Goal: Use online tool/utility: Utilize a website feature to perform a specific function

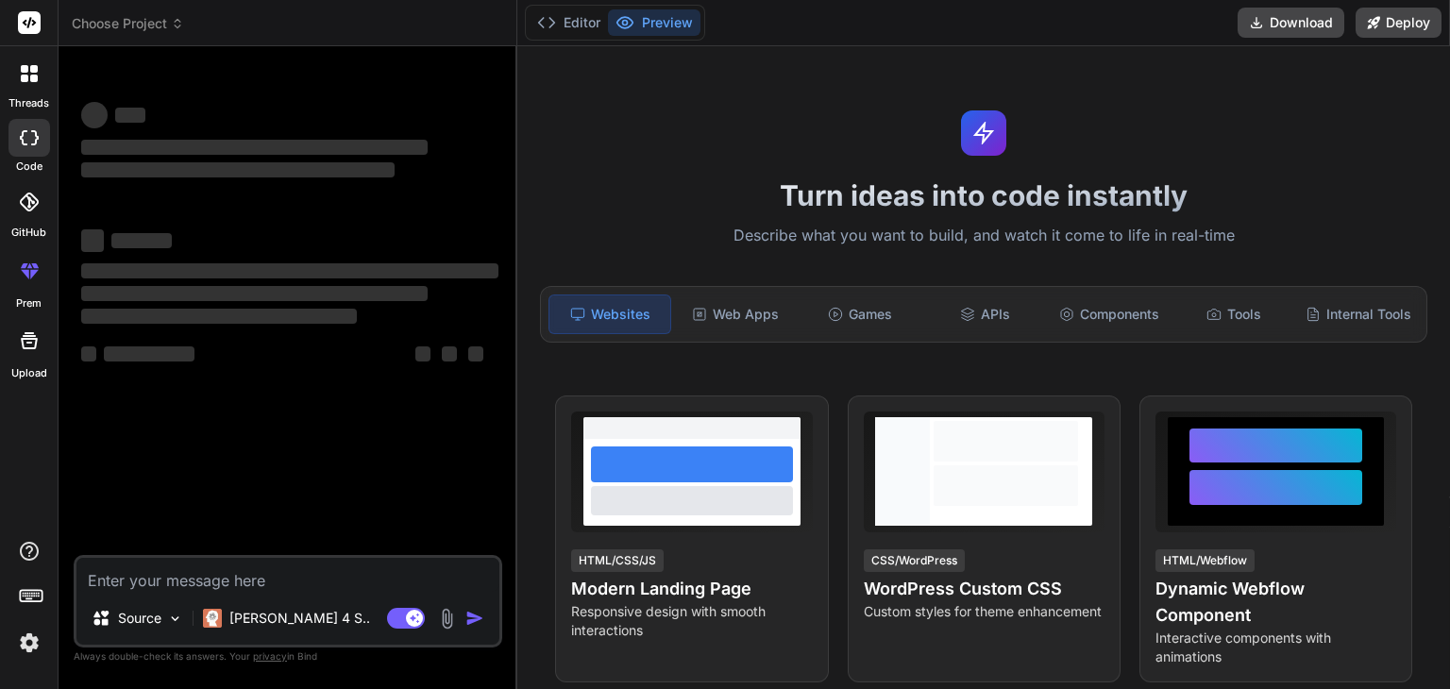
click at [238, 579] on textarea at bounding box center [287, 575] width 423 height 34
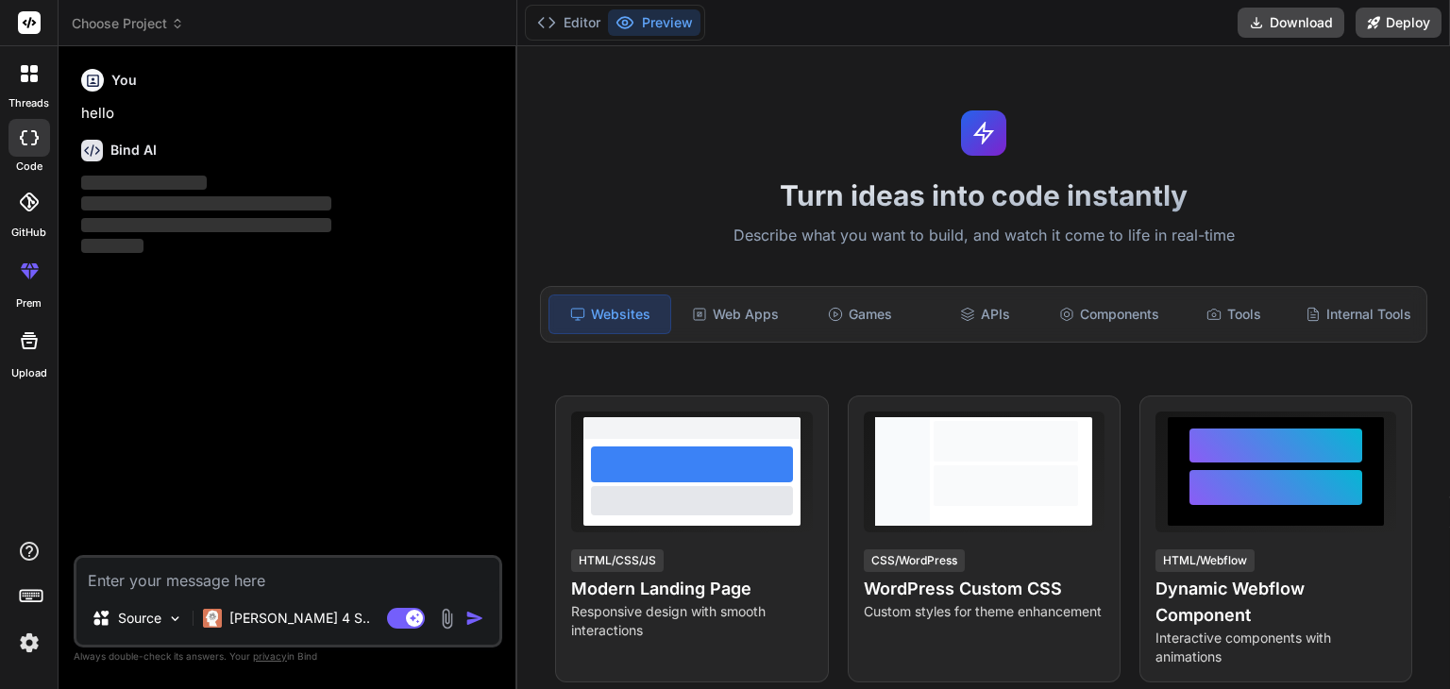
type textarea "x"
click at [219, 579] on textarea at bounding box center [287, 575] width 423 height 34
type textarea "w"
type textarea "x"
type textarea "wd"
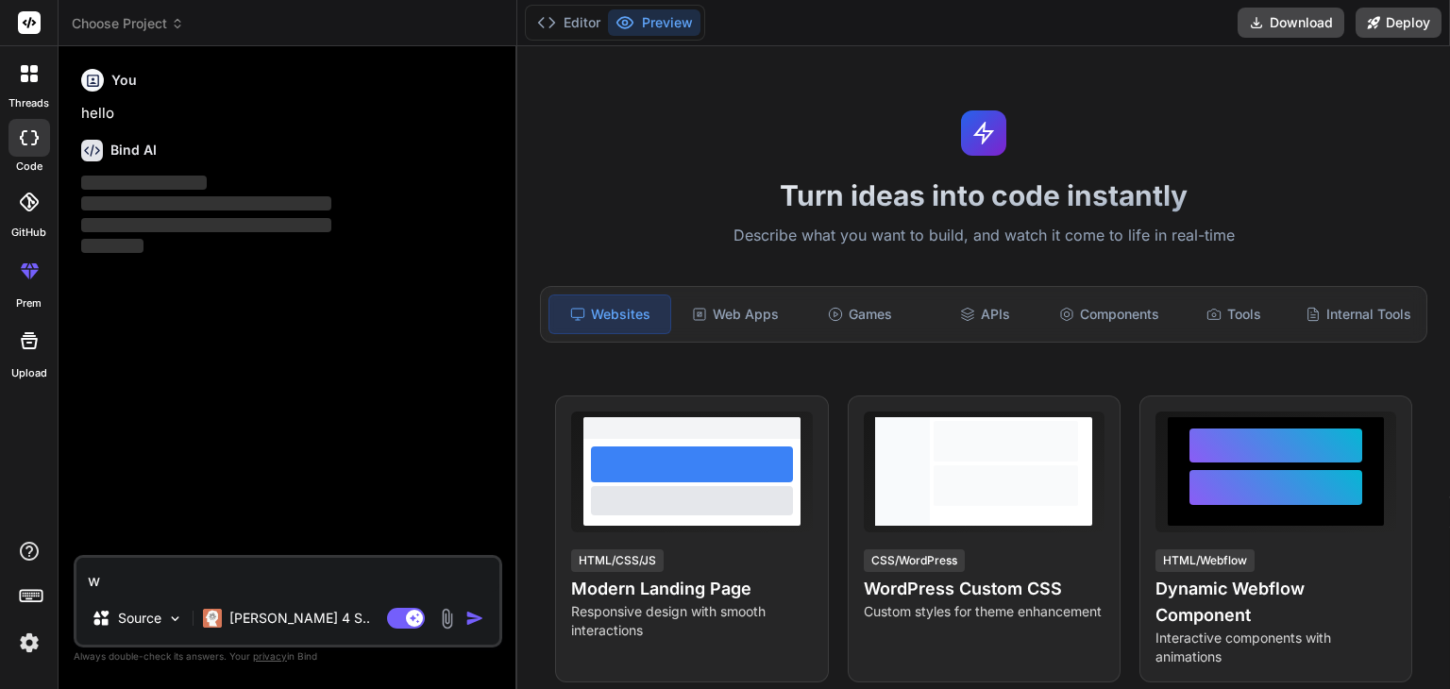
type textarea "x"
type textarea "wdw"
type textarea "x"
type textarea "wd"
type textarea "x"
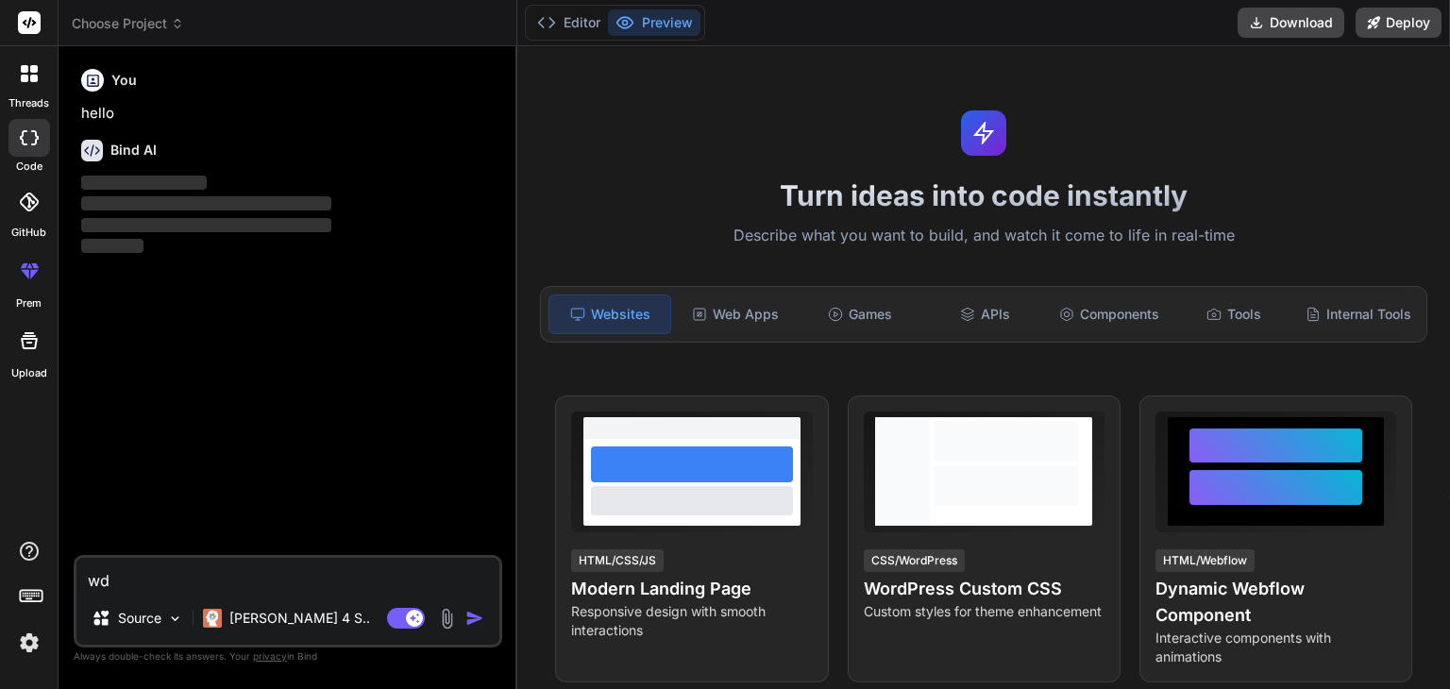
type textarea "w"
type textarea "x"
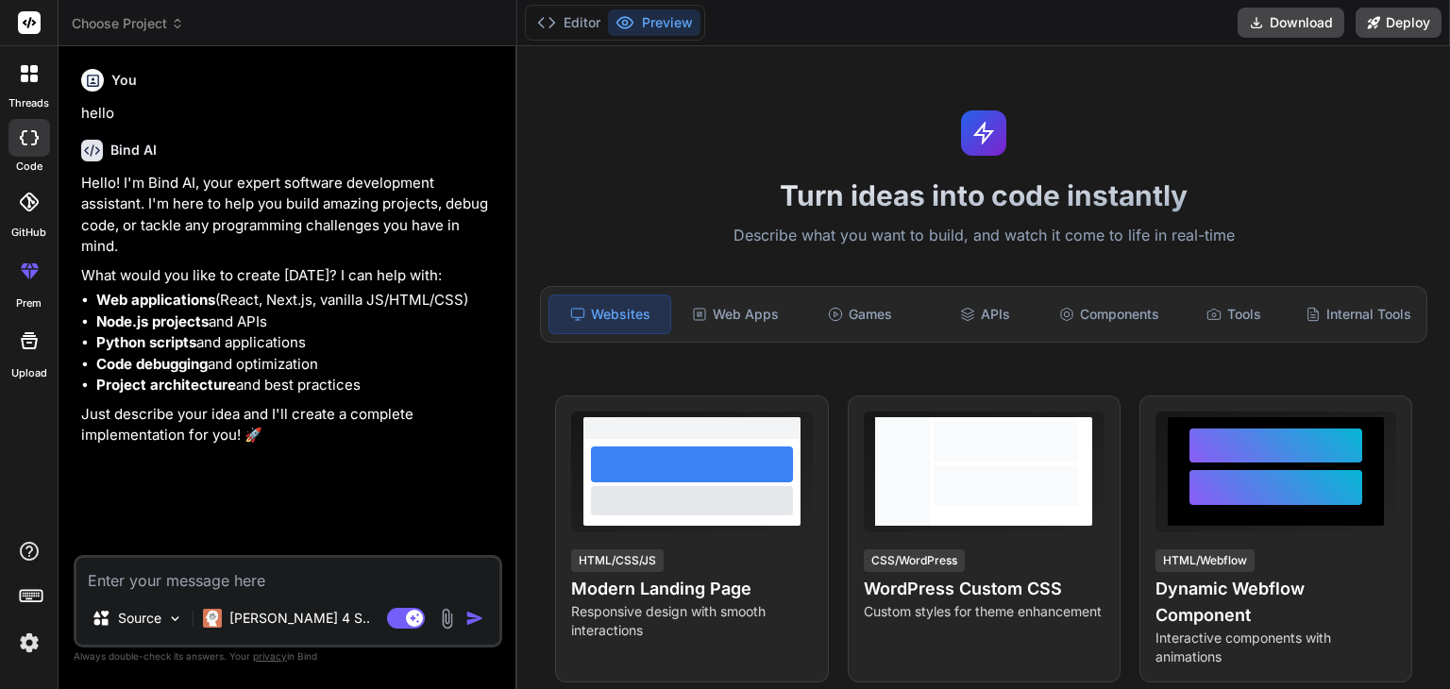
click at [446, 616] on img at bounding box center [447, 619] width 22 height 22
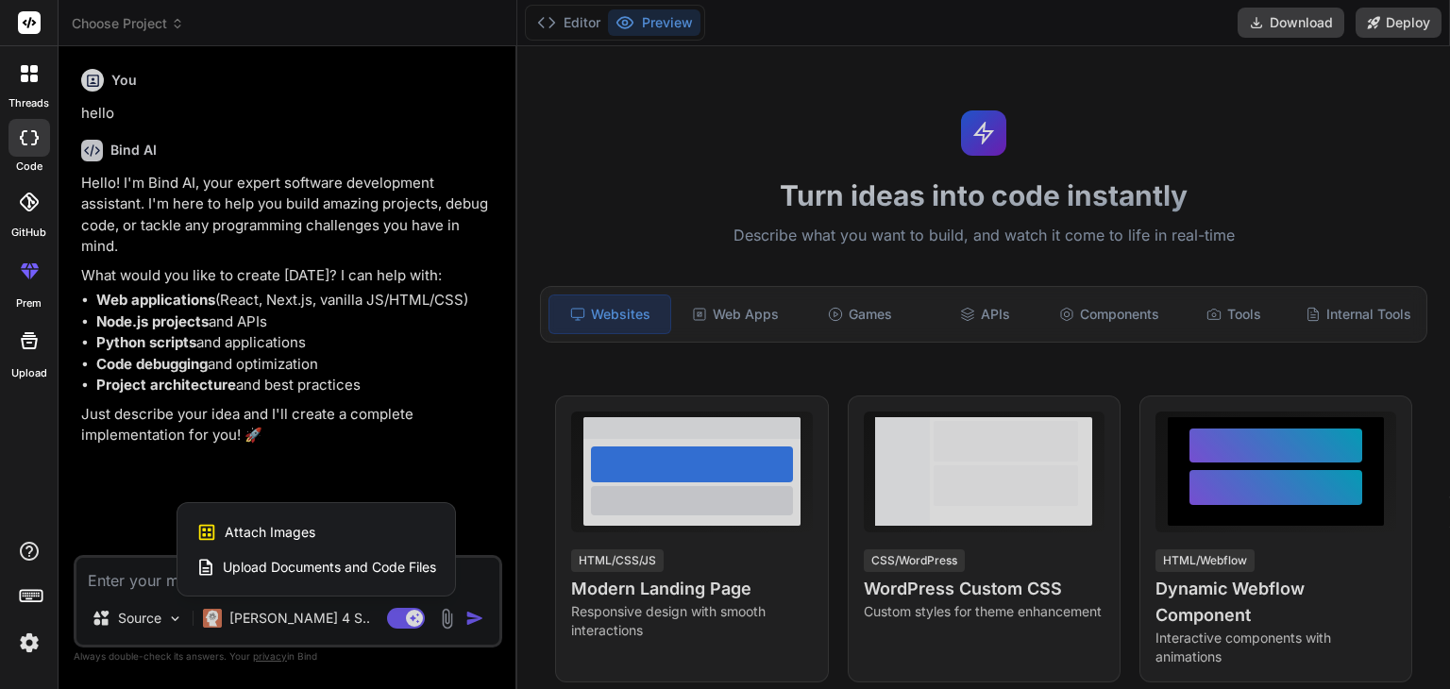
click at [362, 563] on span "Upload Documents and Code Files" at bounding box center [329, 567] width 213 height 19
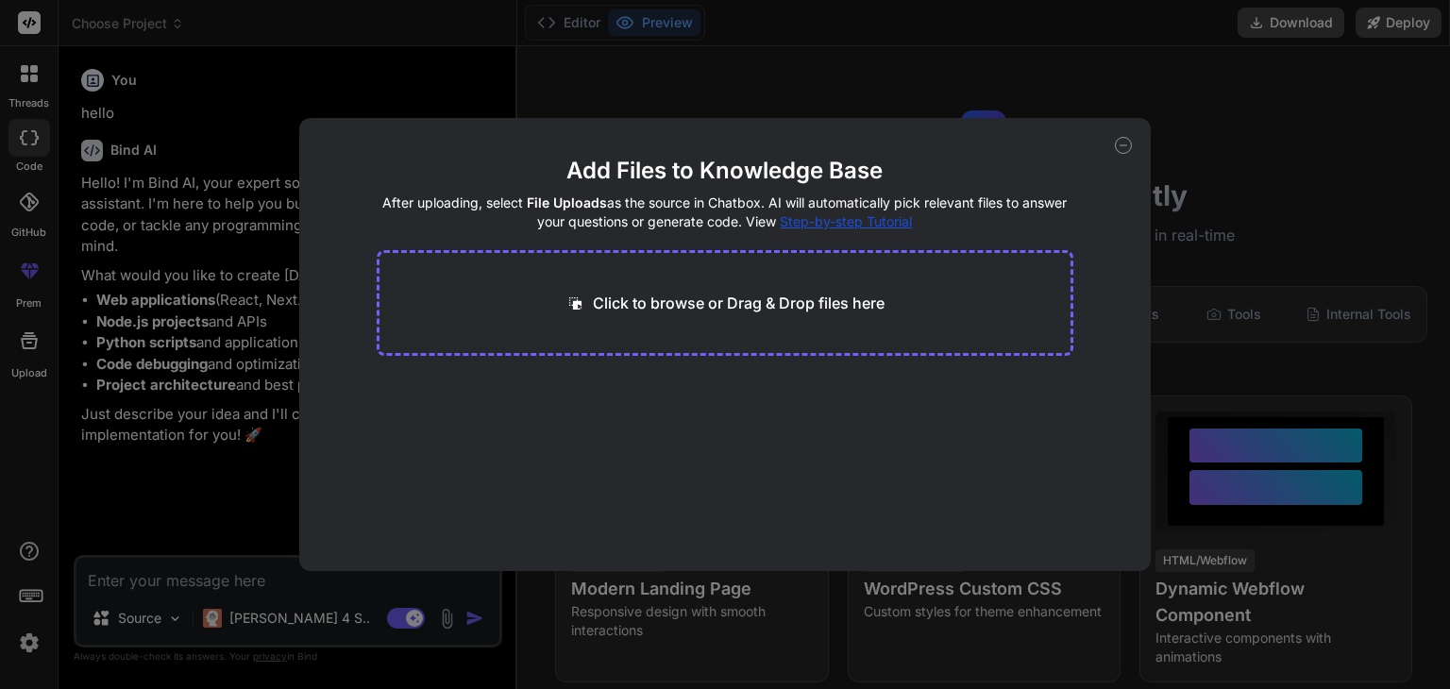
click at [1122, 145] on icon at bounding box center [1123, 145] width 17 height 17
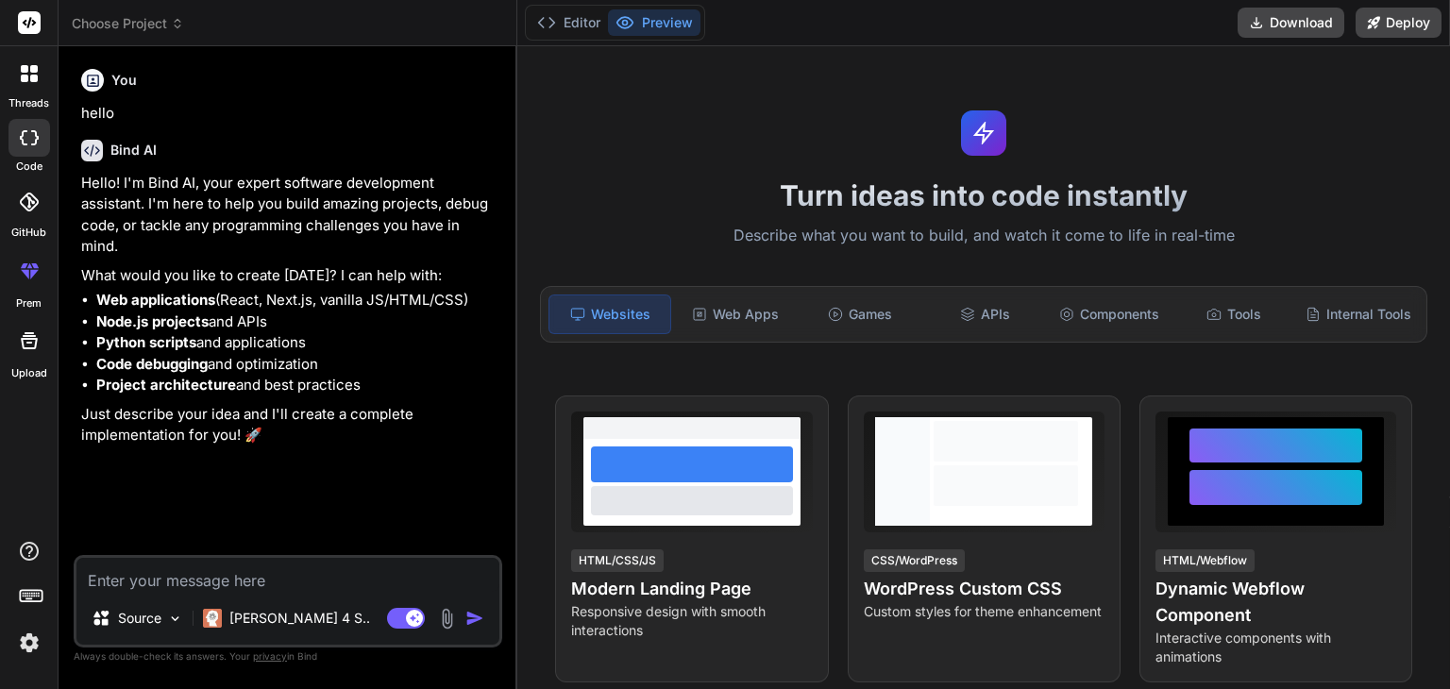
click at [452, 619] on img at bounding box center [447, 619] width 22 height 22
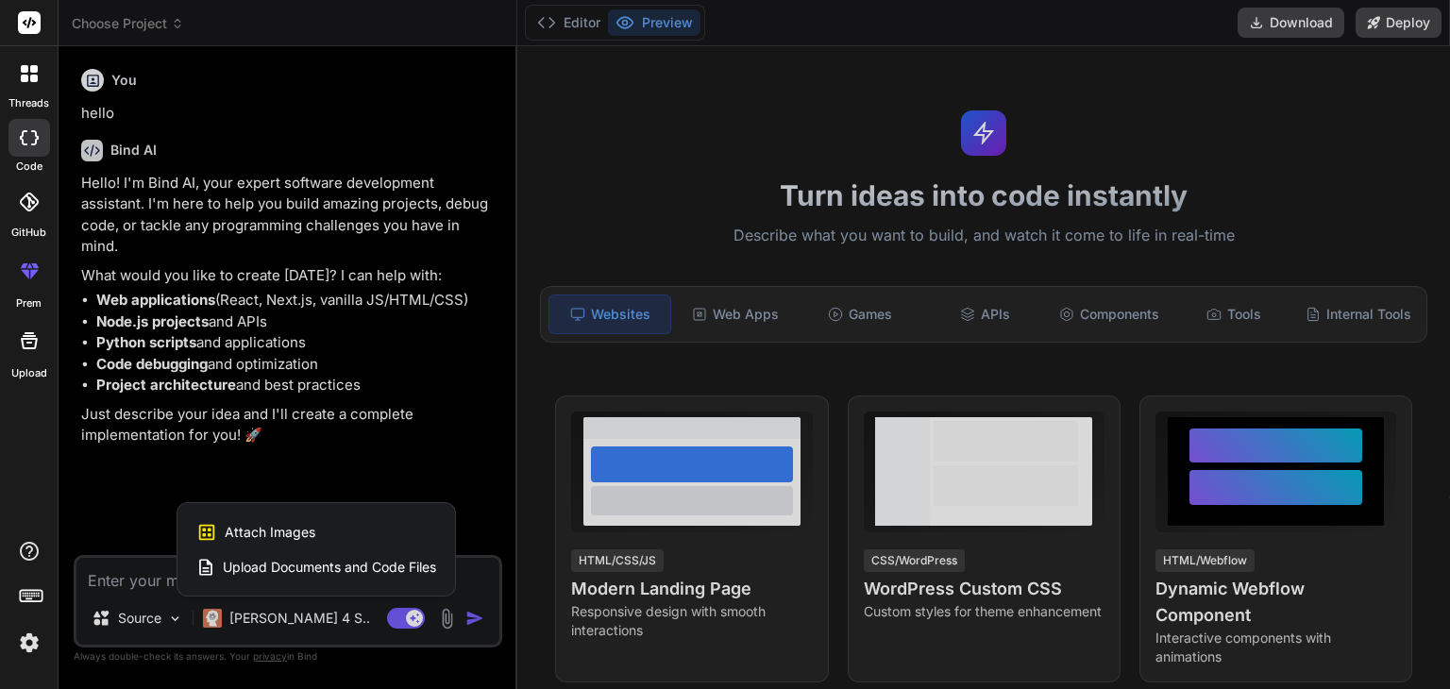
click at [382, 536] on div "Attach Images Image attachments are only supported in Claude and Gemini models." at bounding box center [316, 532] width 240 height 36
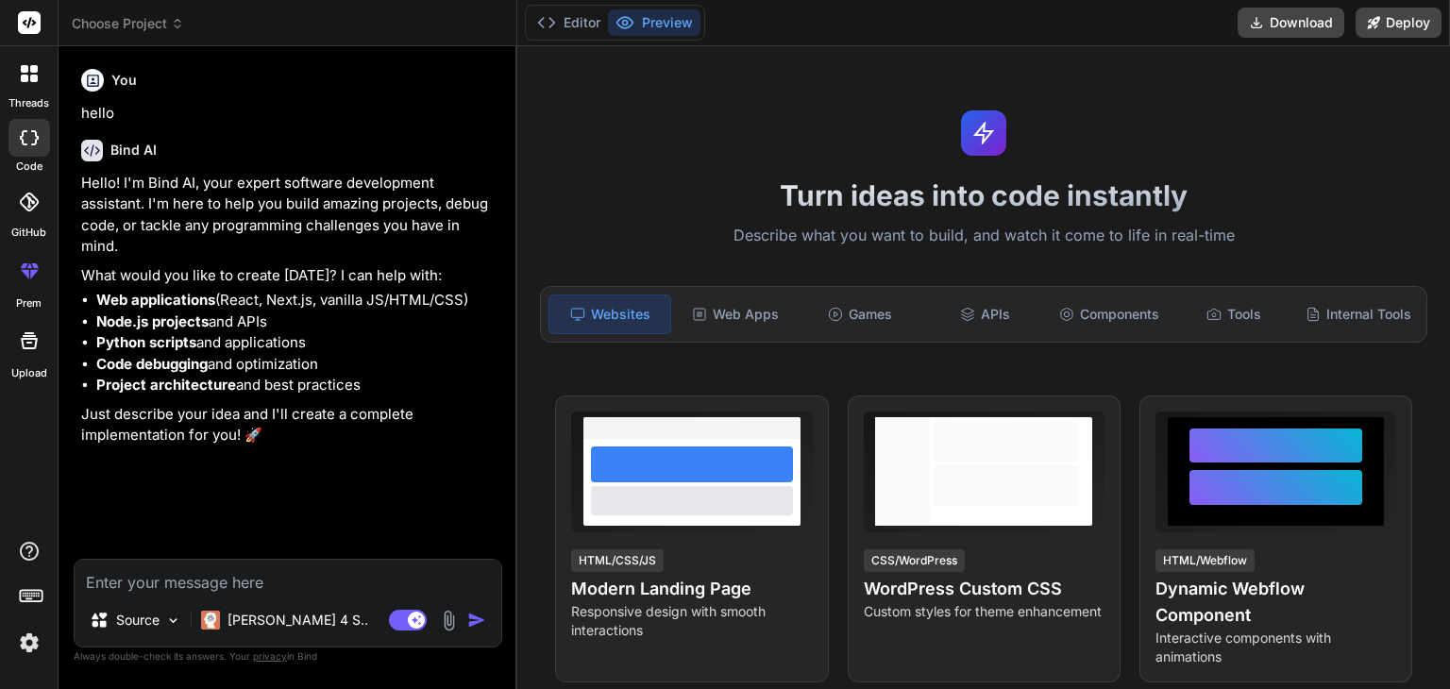
click at [449, 626] on img at bounding box center [449, 621] width 22 height 22
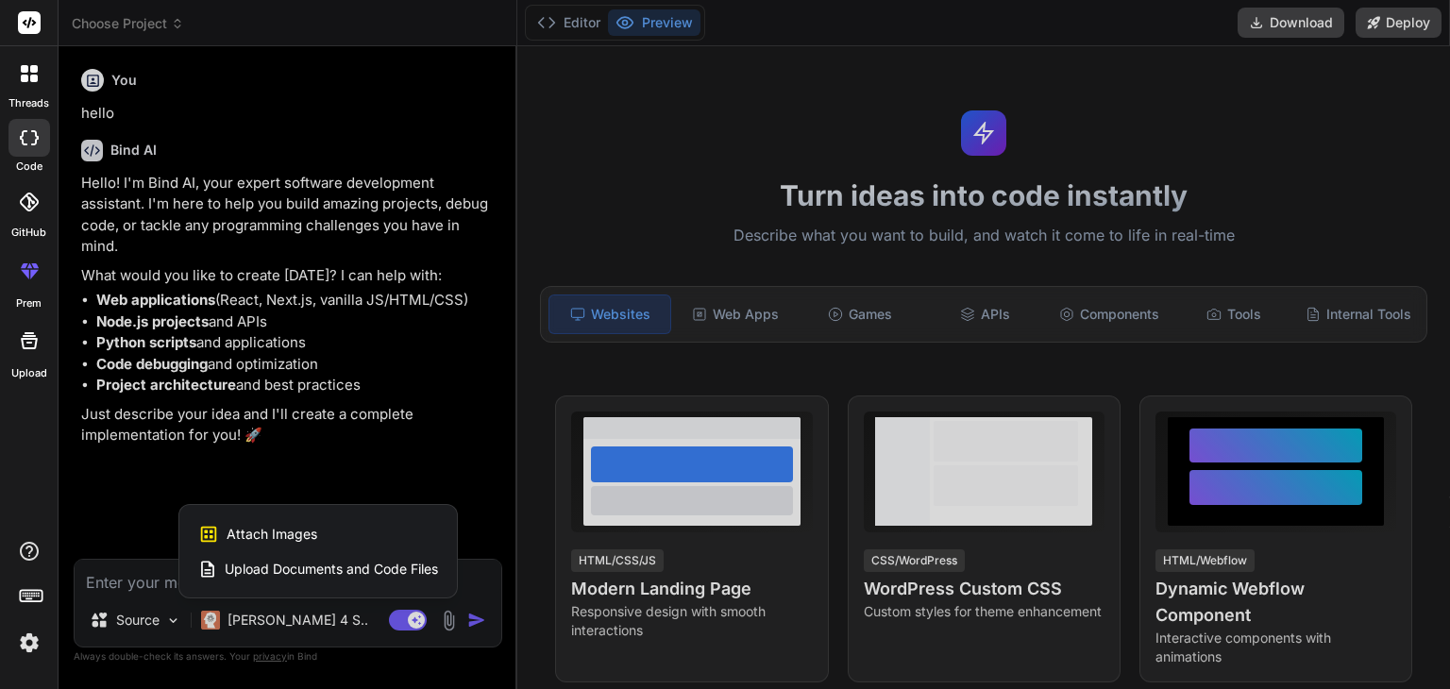
click at [393, 562] on span "Upload Documents and Code Files" at bounding box center [331, 569] width 213 height 19
type textarea "x"
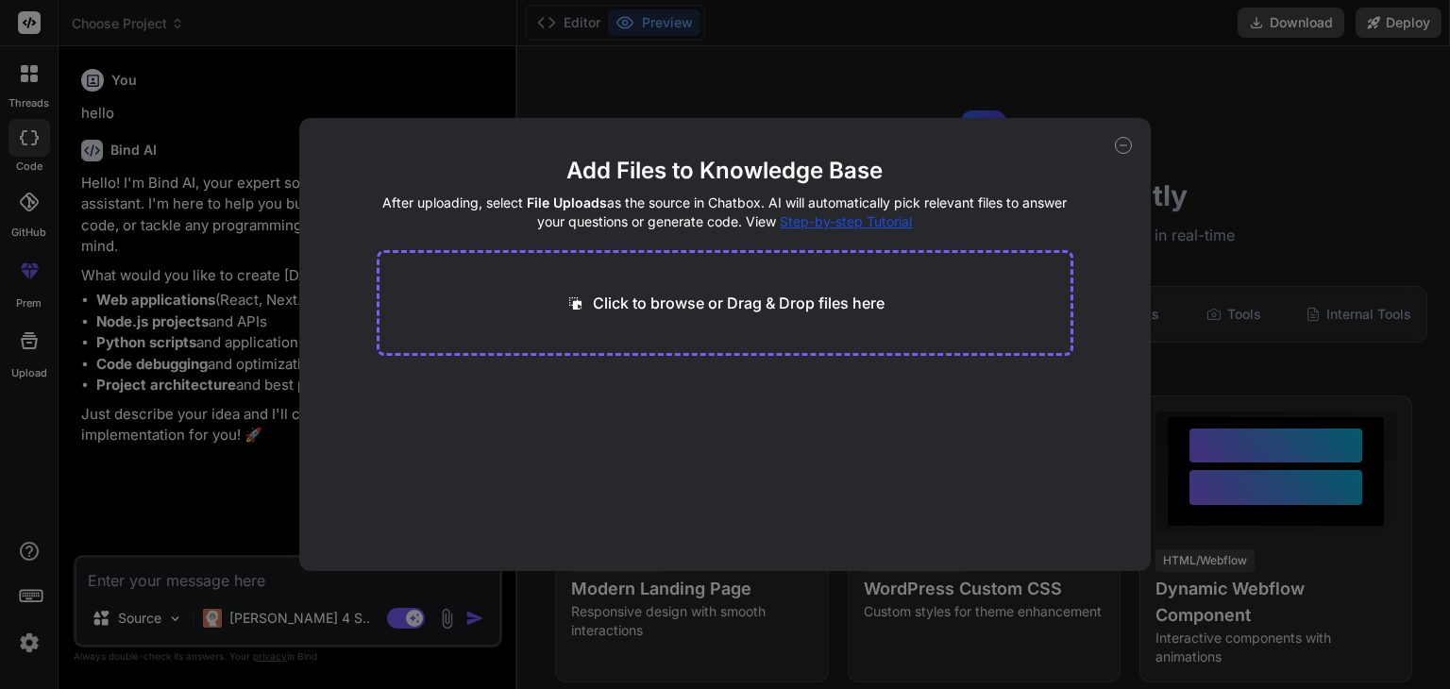
click at [687, 302] on p "Click to browse or Drag & Drop files here" at bounding box center [739, 303] width 292 height 23
type input "C:\fakepath\Dev_Shashank_Resume.docx"
click at [1049, 521] on button "Finish" at bounding box center [1040, 514] width 66 height 38
click at [462, 409] on span "Dev_Shashank_Resume.docx" at bounding box center [491, 406] width 183 height 23
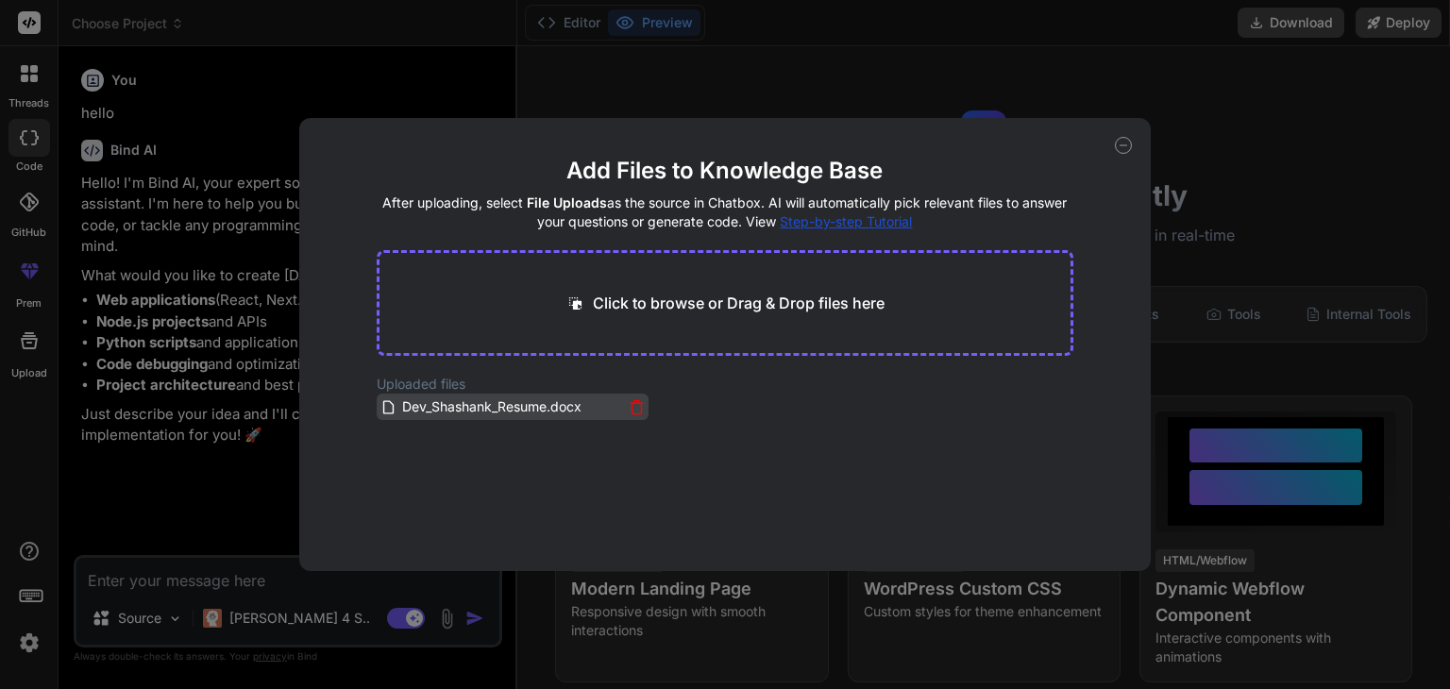
click at [462, 409] on span "Dev_Shashank_Resume.docx" at bounding box center [491, 406] width 183 height 23
click at [458, 405] on span "Dev_Shashank_Resume.docx" at bounding box center [491, 406] width 183 height 23
click at [1126, 145] on icon at bounding box center [1123, 145] width 7 height 0
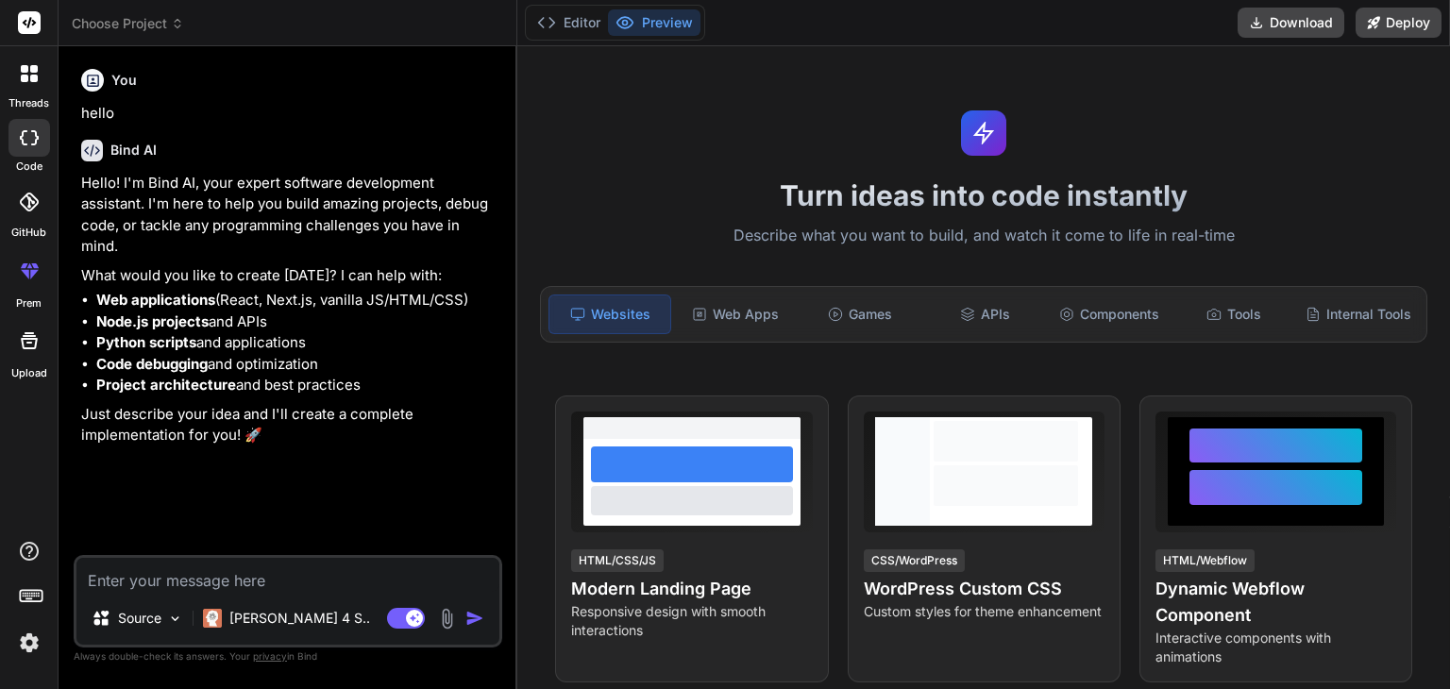
click at [280, 571] on textarea at bounding box center [287, 575] width 423 height 34
click at [140, 621] on p "Source" at bounding box center [139, 618] width 43 height 19
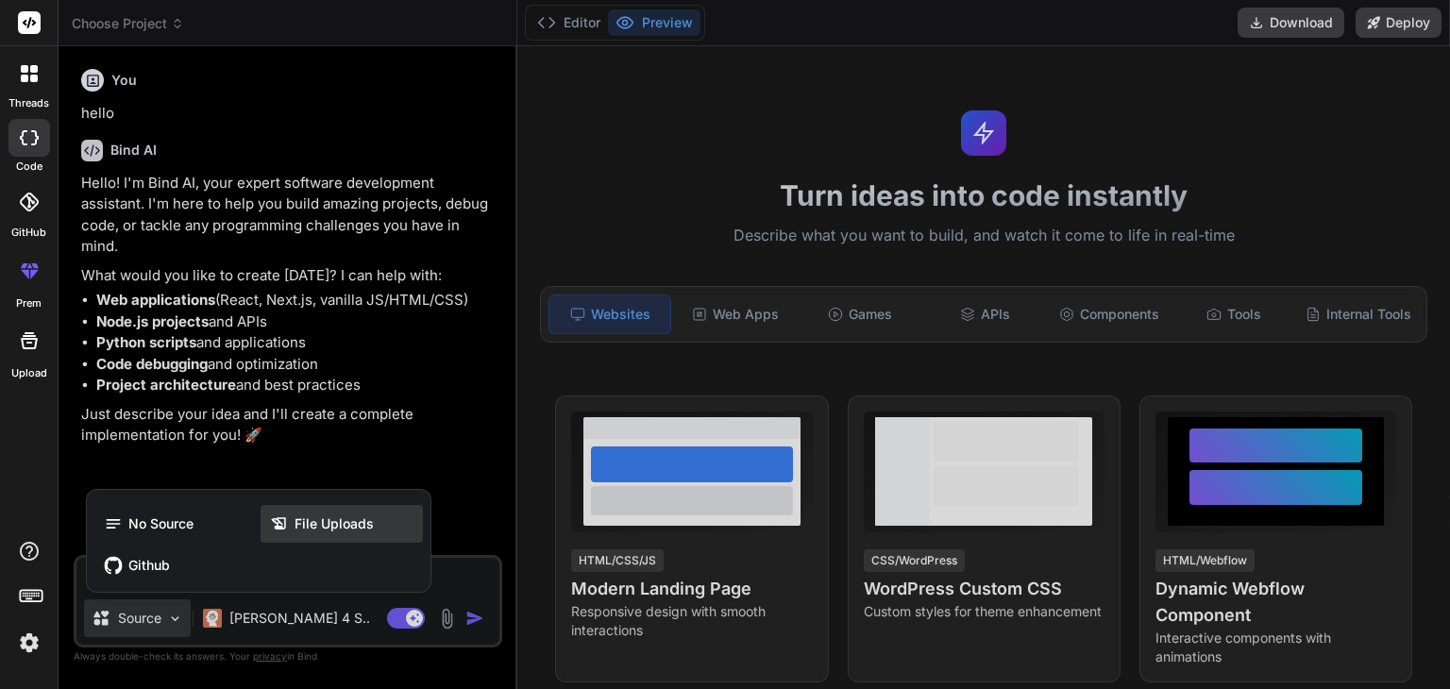
click at [315, 520] on span "File Uploads" at bounding box center [333, 523] width 79 height 19
type textarea "x"
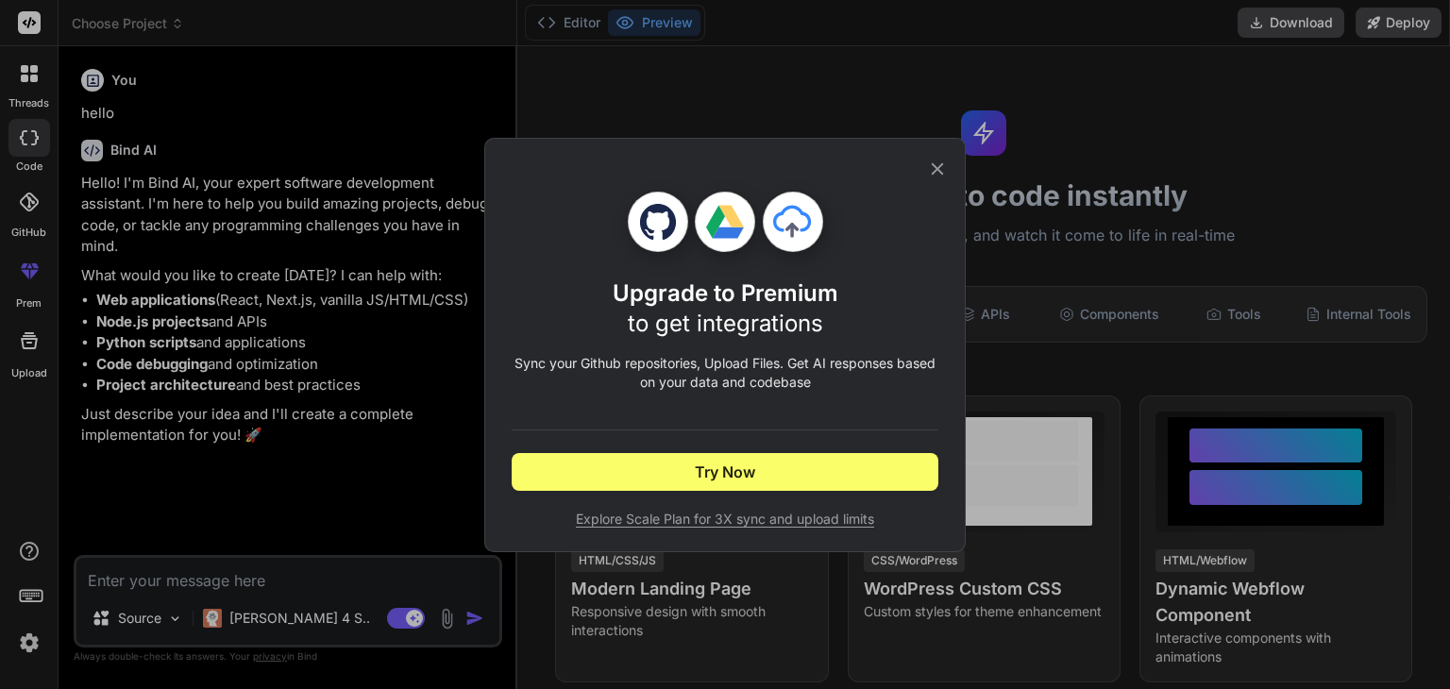
click at [933, 164] on icon at bounding box center [937, 168] width 12 height 12
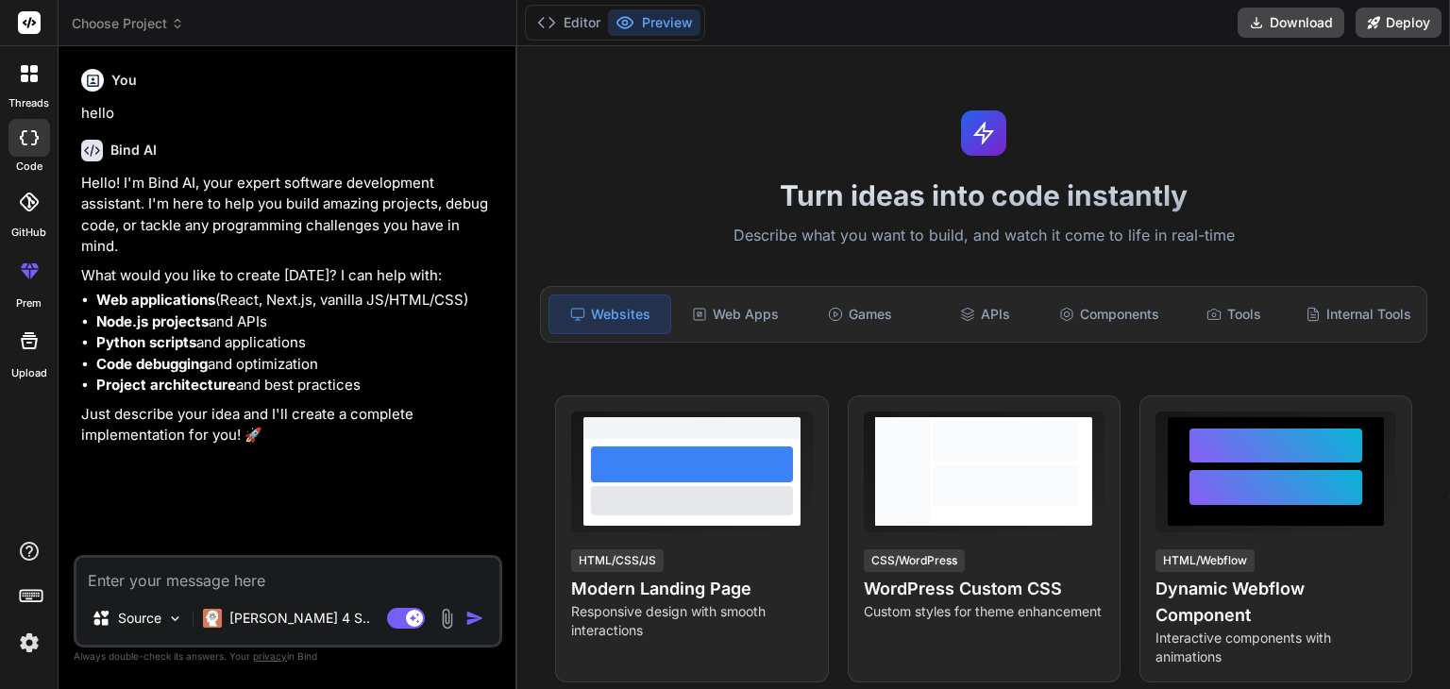
click at [933, 164] on div "Turn ideas into code instantly Describe what you want to build, and watch it co…" at bounding box center [983, 367] width 932 height 643
click at [216, 567] on textarea at bounding box center [287, 575] width 423 height 34
paste textarea "j"
type textarea "j"
type textarea "x"
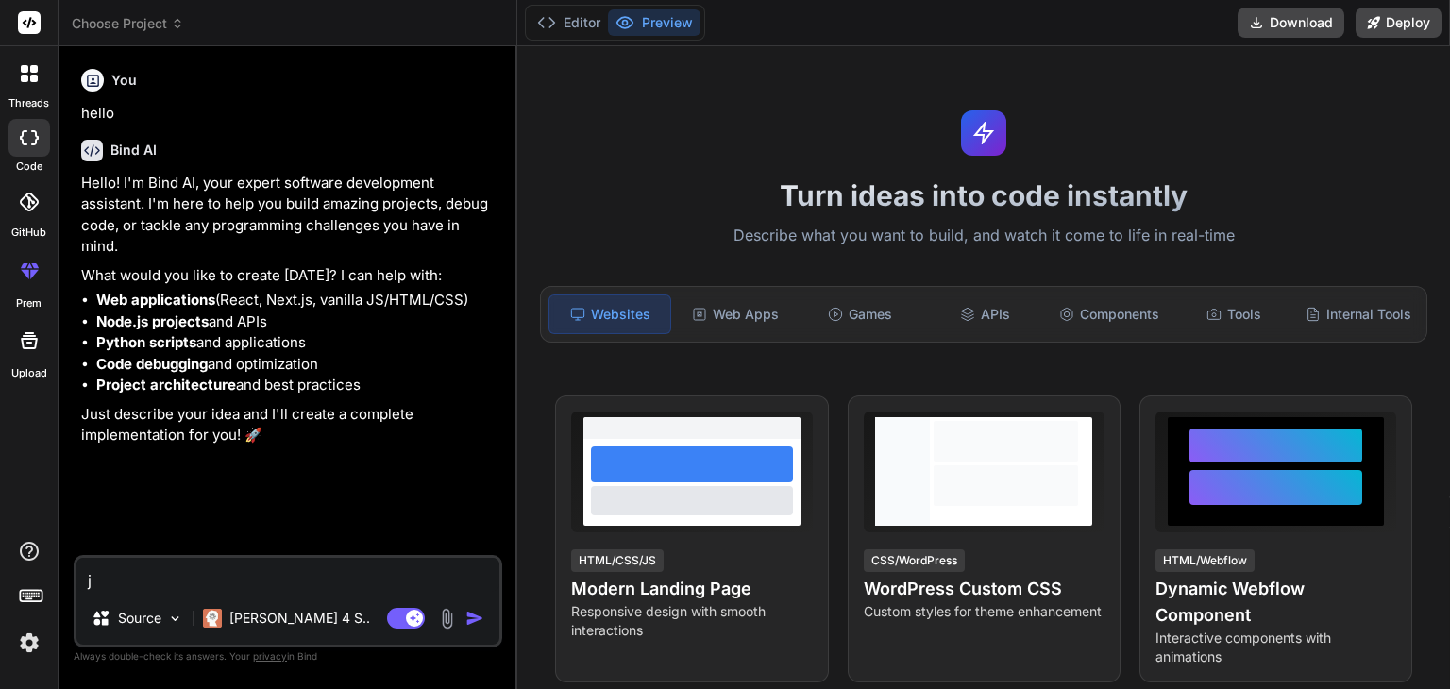
type textarea "jj"
type textarea "x"
type textarea "jjd"
type textarea "x"
type textarea "jjdj"
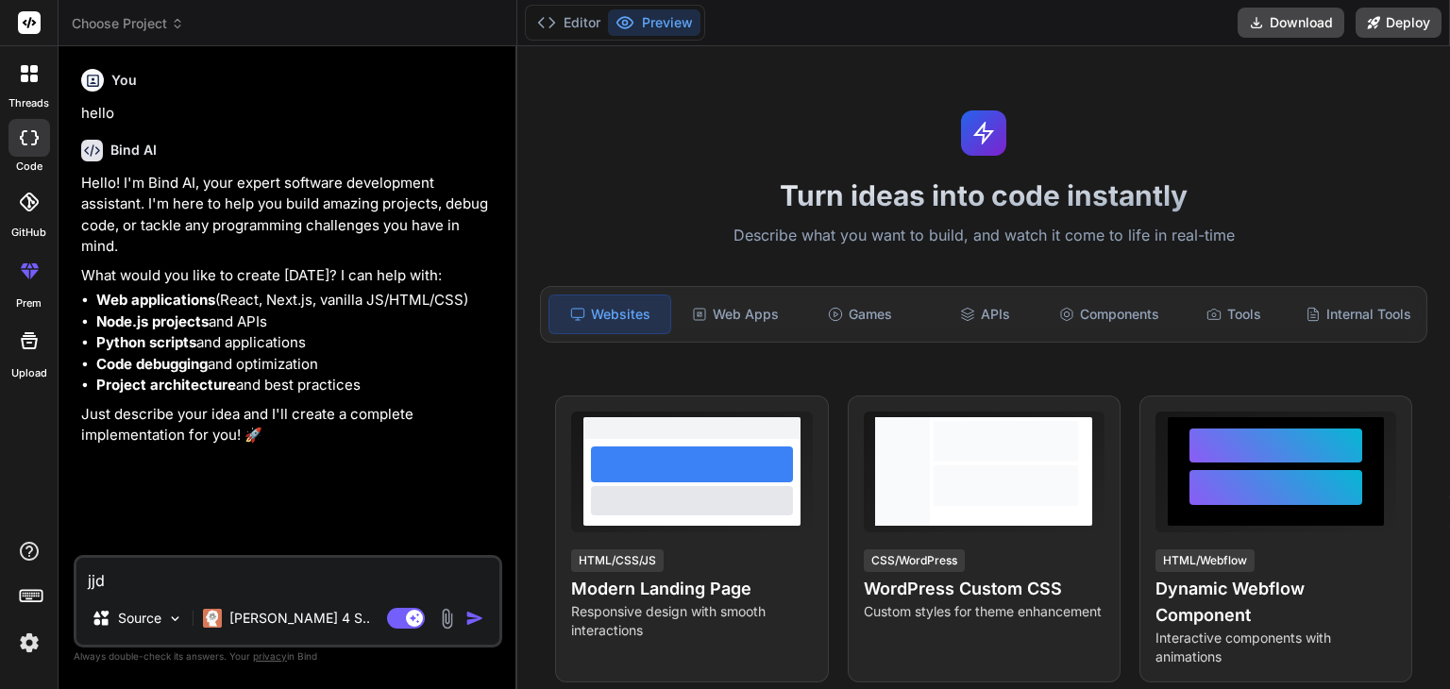
type textarea "x"
type textarea "jjdjs"
type textarea "x"
type textarea "jjdj"
type textarea "x"
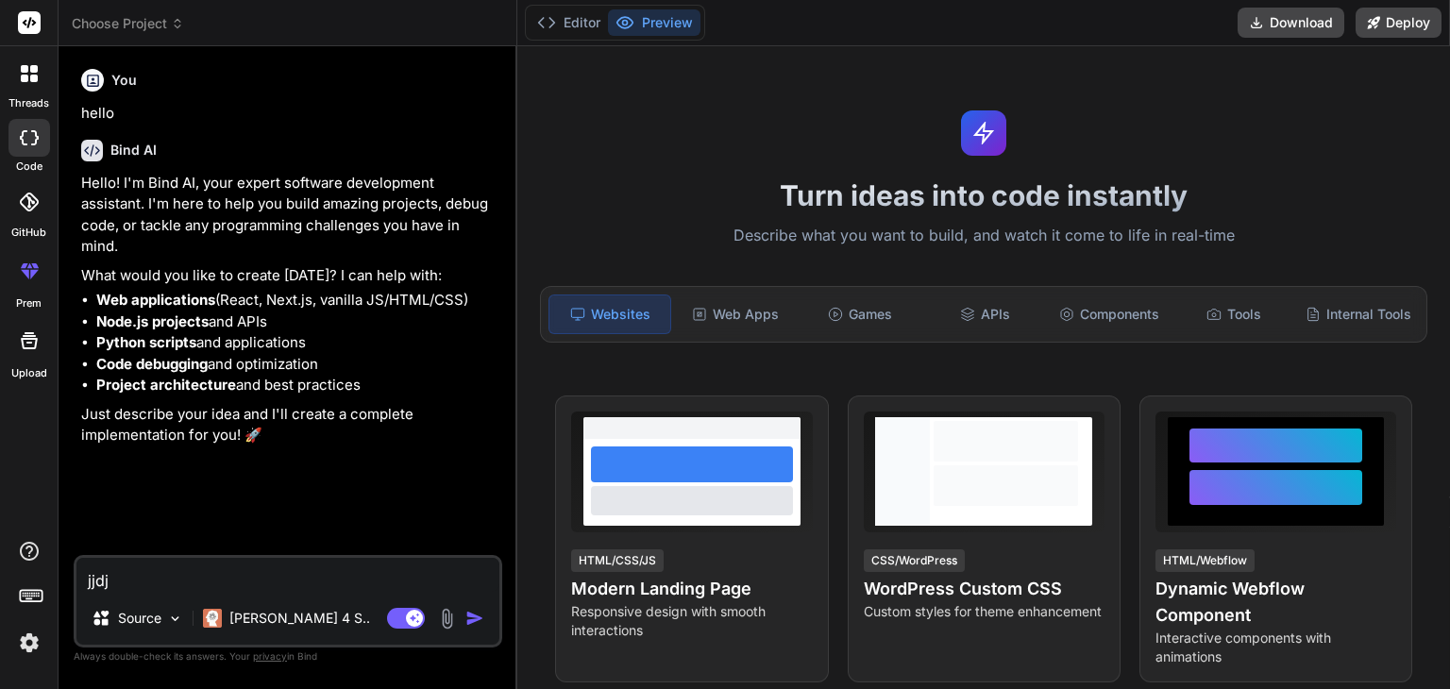
type textarea "jjd"
type textarea "x"
type textarea "jj"
type textarea "x"
type textarea "j"
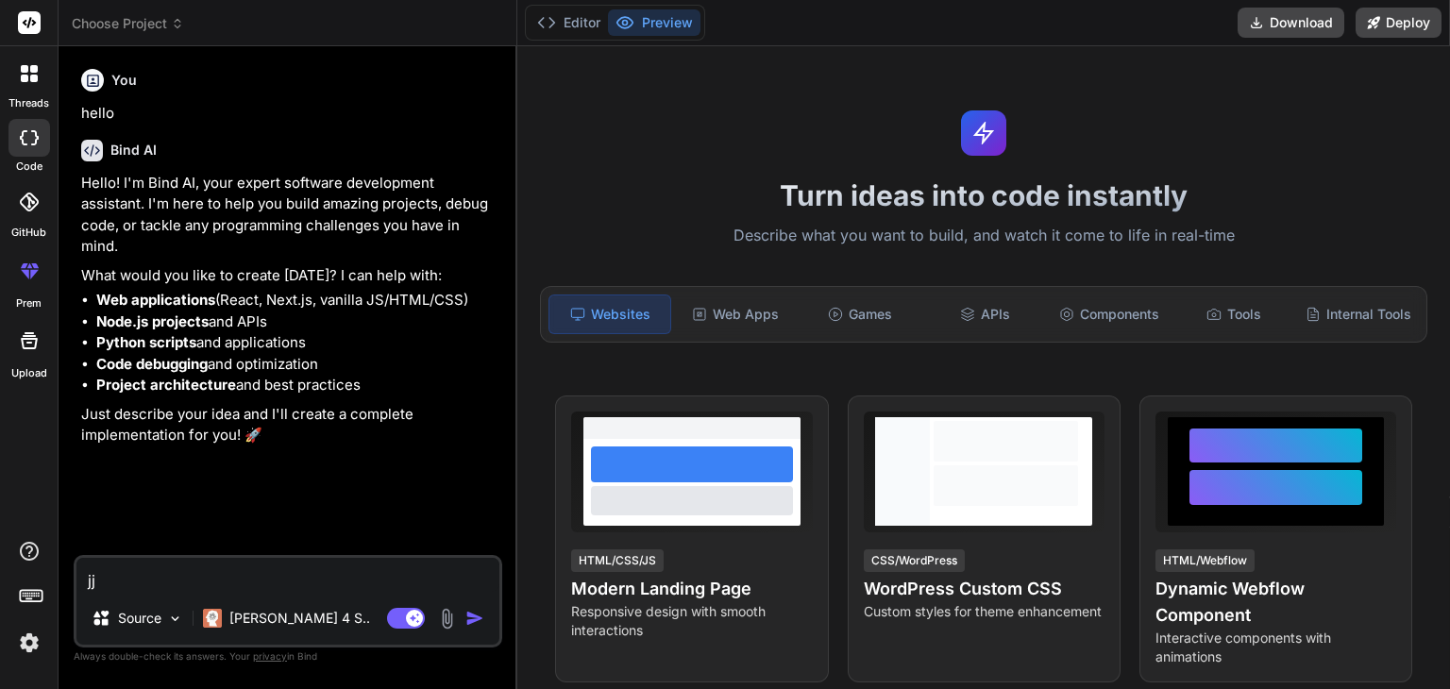
type textarea "x"
